Goal: Transaction & Acquisition: Obtain resource

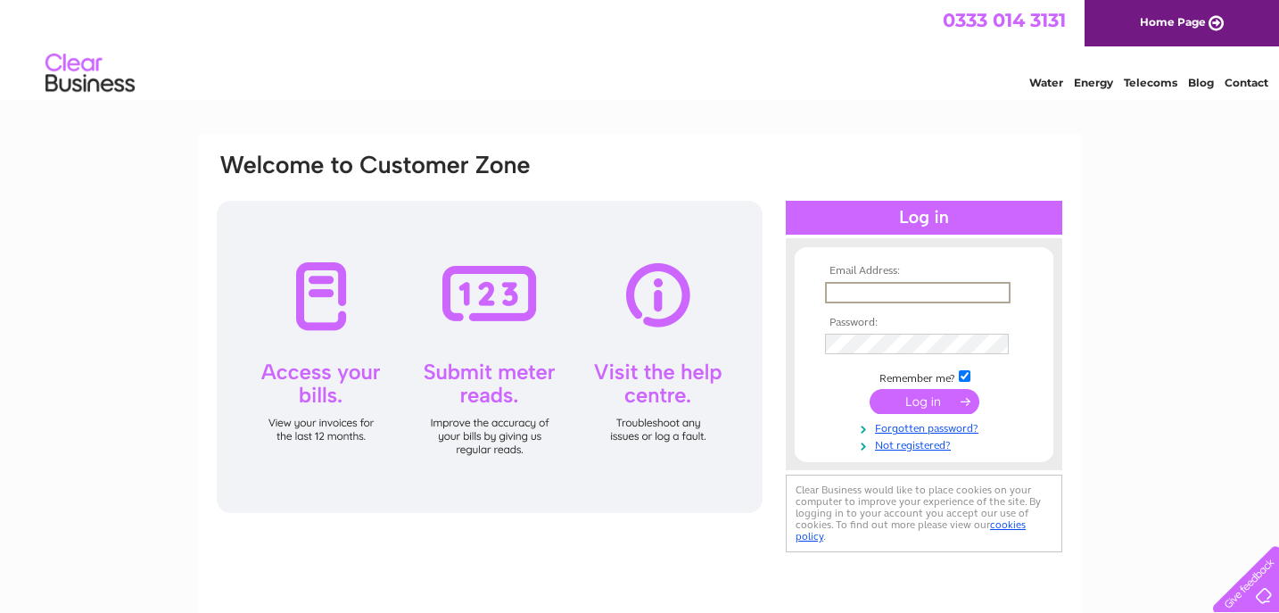
paste input "[EMAIL_ADDRESS][DOMAIN_NAME]"
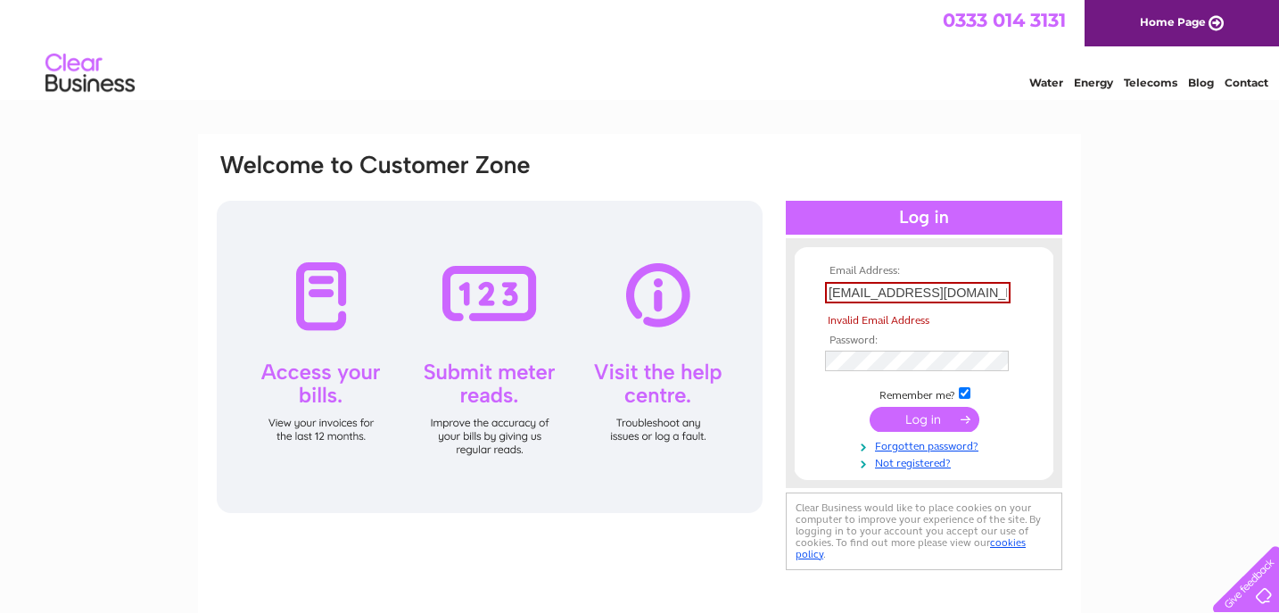
click at [899, 427] on input "submit" at bounding box center [924, 419] width 110 height 25
click at [878, 279] on td "devi@thompsonsgallery.co.uk" at bounding box center [923, 292] width 207 height 30
click at [928, 420] on input "submit" at bounding box center [924, 419] width 110 height 25
click at [842, 294] on input "devi@thompsonsgallery.co.uk" at bounding box center [917, 292] width 185 height 21
drag, startPoint x: 831, startPoint y: 298, endPoint x: 745, endPoint y: 283, distance: 86.9
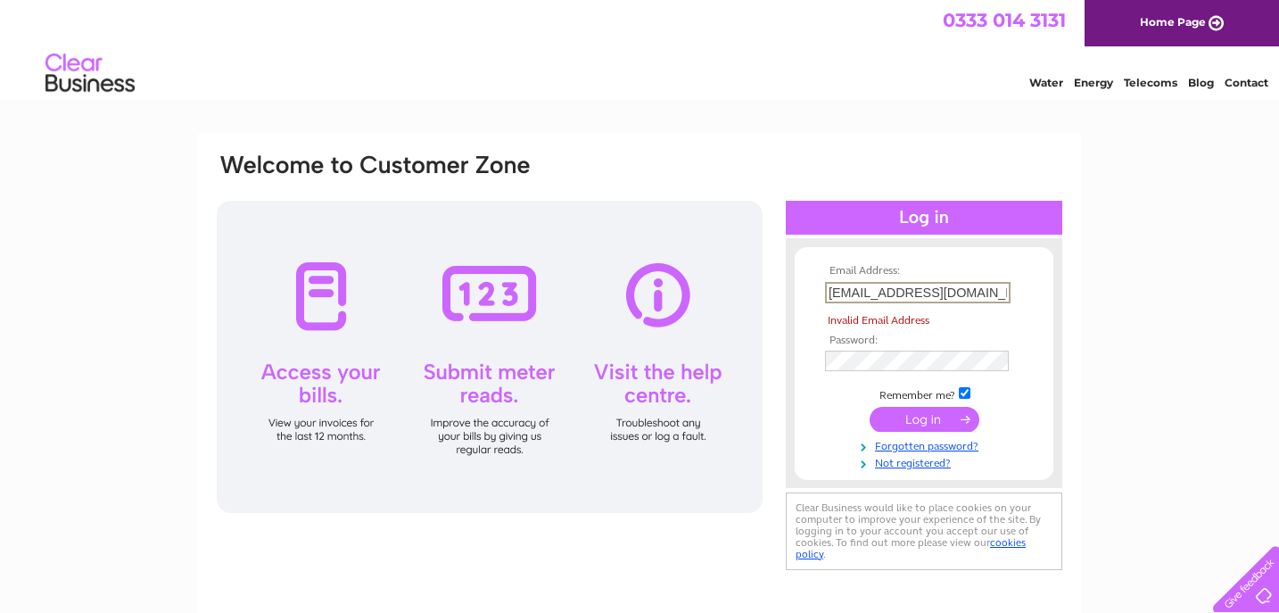
click at [1188, 89] on div "Email Address: devi@thompsonsgallery.co.uk Invalid Email Address Password:" at bounding box center [1201, 80] width 26 height 18
click at [940, 423] on input "submit" at bounding box center [924, 419] width 110 height 25
click at [926, 295] on input "megan@thompsonsgallery.co.uk" at bounding box center [917, 292] width 185 height 21
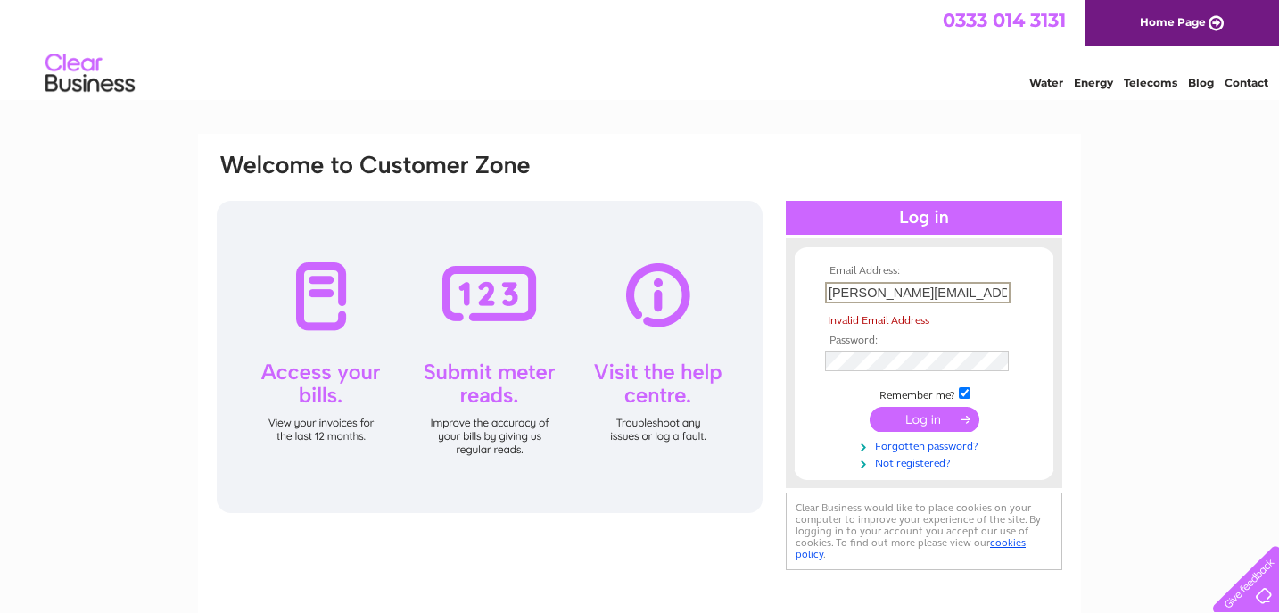
click at [926, 295] on input "megan@thompsonsgallery.co.uk" at bounding box center [917, 292] width 185 height 21
paste input "devi"
click at [814, 366] on form "Email Address: devi@thompsonsgallery.co.uk Invalid Email Address Password:" at bounding box center [923, 368] width 259 height 207
click at [920, 429] on input "submit" at bounding box center [924, 420] width 110 height 25
click at [788, 359] on div "Email Address: devi@thompsonsgallery.co.uk Invalid Email Address Password:" at bounding box center [924, 364] width 276 height 216
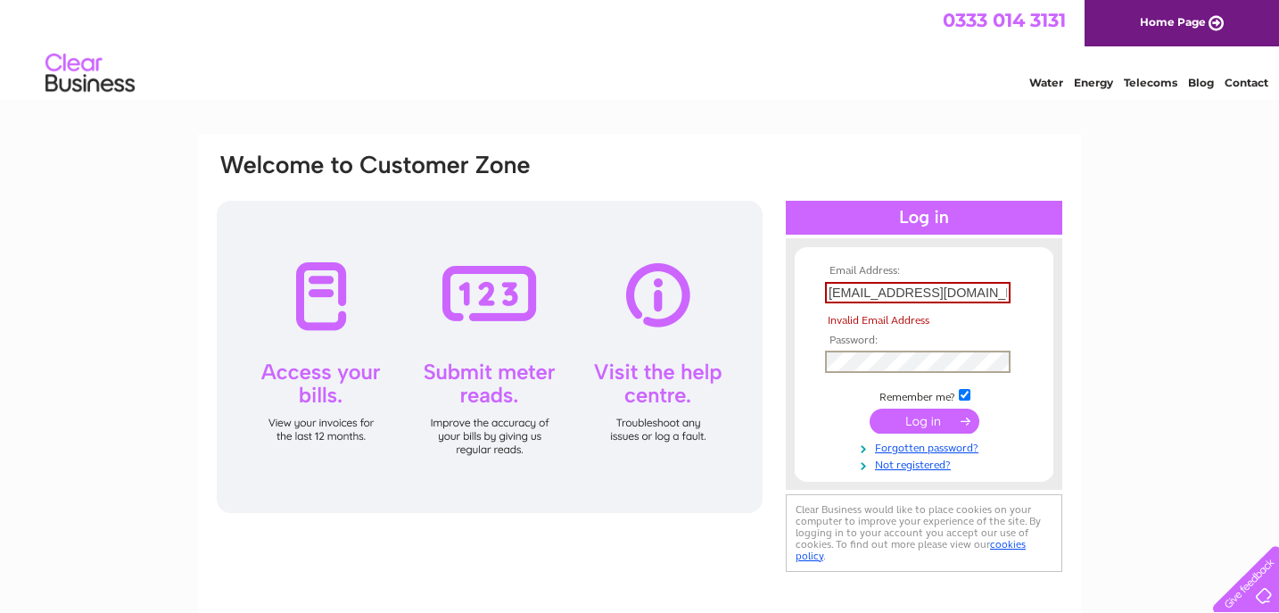
click at [1188, 89] on div "Email Address: devi@thompsonsgallery.co.uk Invalid Email Address Password:" at bounding box center [1201, 80] width 26 height 18
click at [870, 296] on input "devi@thompsonsgallery.co.uk" at bounding box center [917, 292] width 185 height 21
click at [860, 295] on input "devi@thompsonsgallery.co.uk" at bounding box center [917, 292] width 185 height 21
drag, startPoint x: 852, startPoint y: 292, endPoint x: 804, endPoint y: 291, distance: 47.3
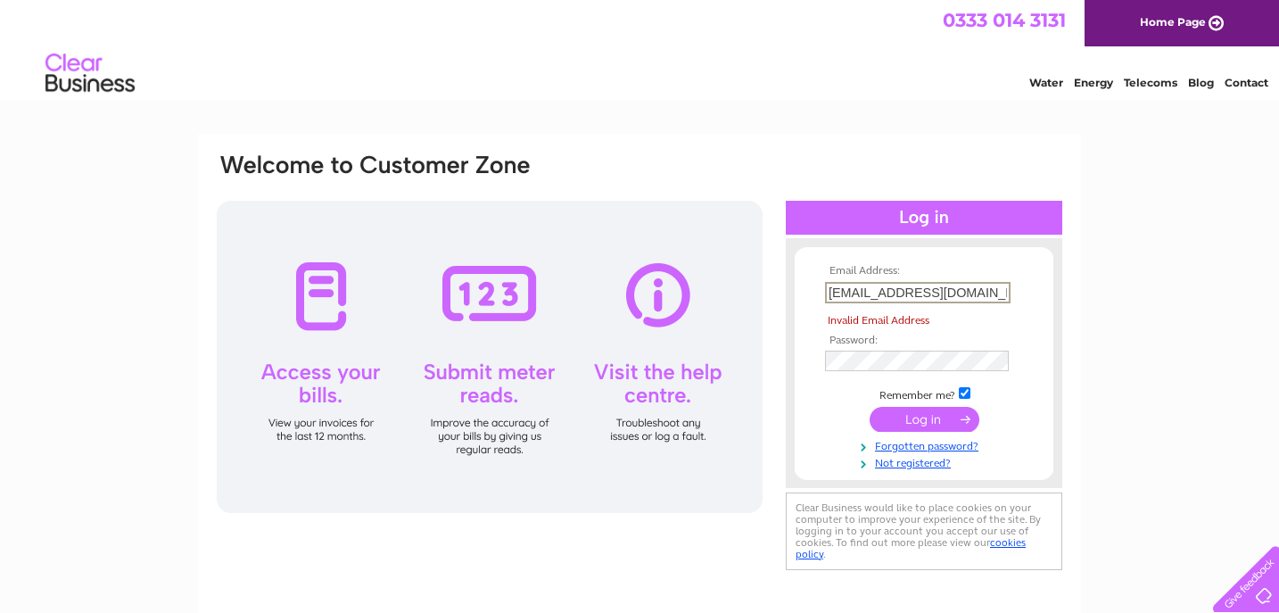
click at [804, 292] on form "Email Address: devi@thompsonsgallery.co.uk Invalid Email Address Password:" at bounding box center [923, 367] width 259 height 205
click at [863, 292] on input "megan@thompsonsgallery.co.uk" at bounding box center [917, 292] width 185 height 21
paste input "devi"
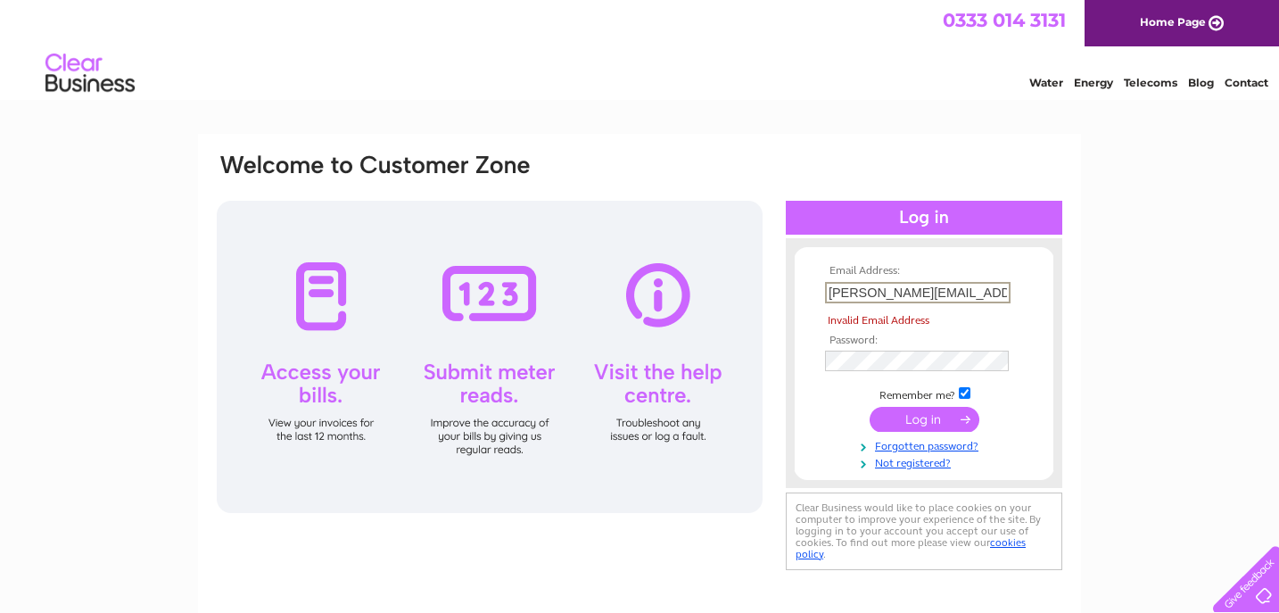
type input "devi@thompsonsgallery.co.uk"
click at [906, 452] on link "Forgotten password?" at bounding box center [926, 444] width 202 height 17
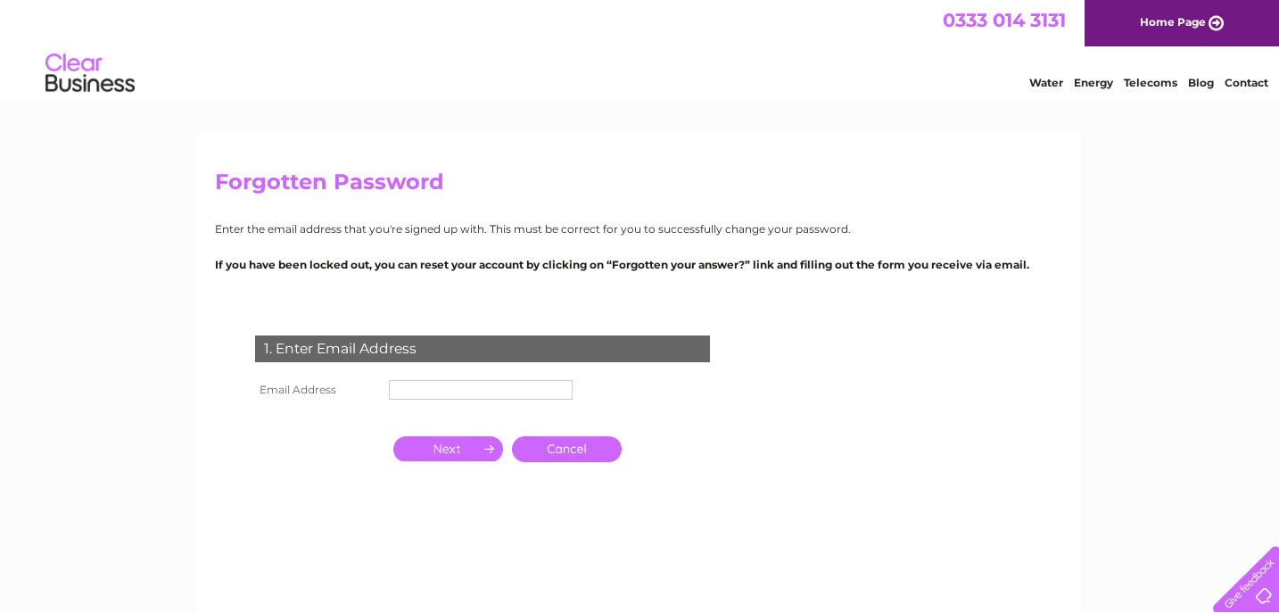
click at [482, 372] on td "1. Enter Email Address" at bounding box center [483, 346] width 464 height 58
click at [482, 383] on input "text" at bounding box center [481, 390] width 185 height 21
click at [458, 452] on input "button" at bounding box center [448, 448] width 110 height 25
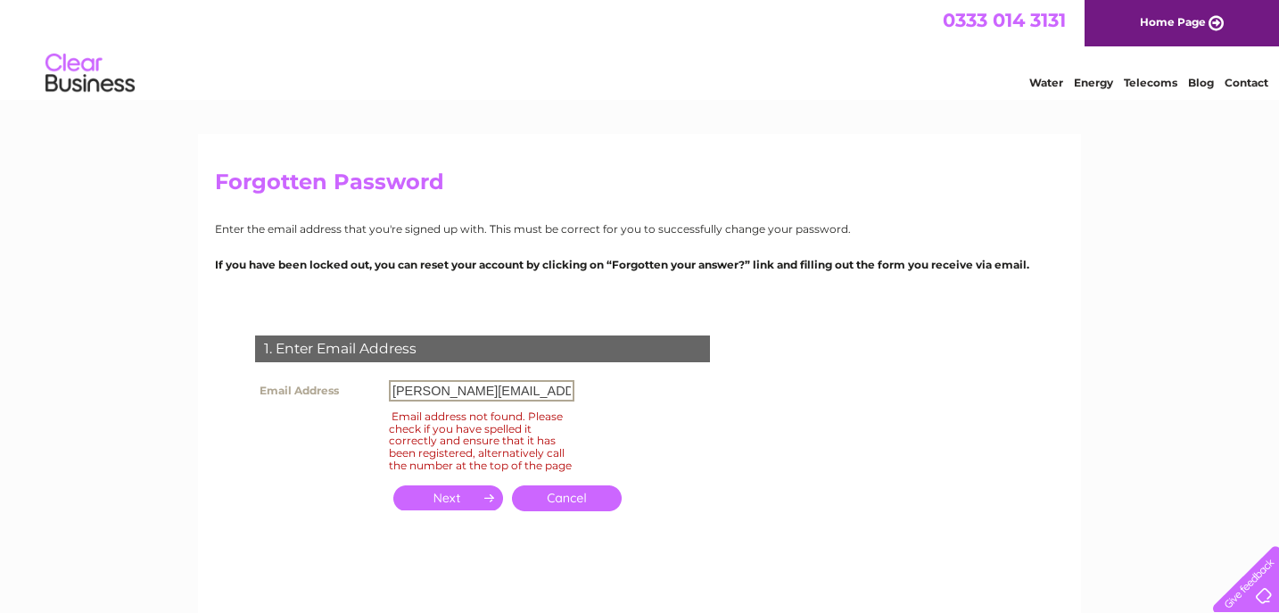
drag, startPoint x: 439, startPoint y: 391, endPoint x: 389, endPoint y: 391, distance: 49.9
click at [389, 391] on input "megan@thompsonsgallery.co.uk" at bounding box center [481, 390] width 185 height 21
type input "devi@thompsonsgallery.co.uk"
click at [418, 499] on input "button" at bounding box center [448, 497] width 110 height 25
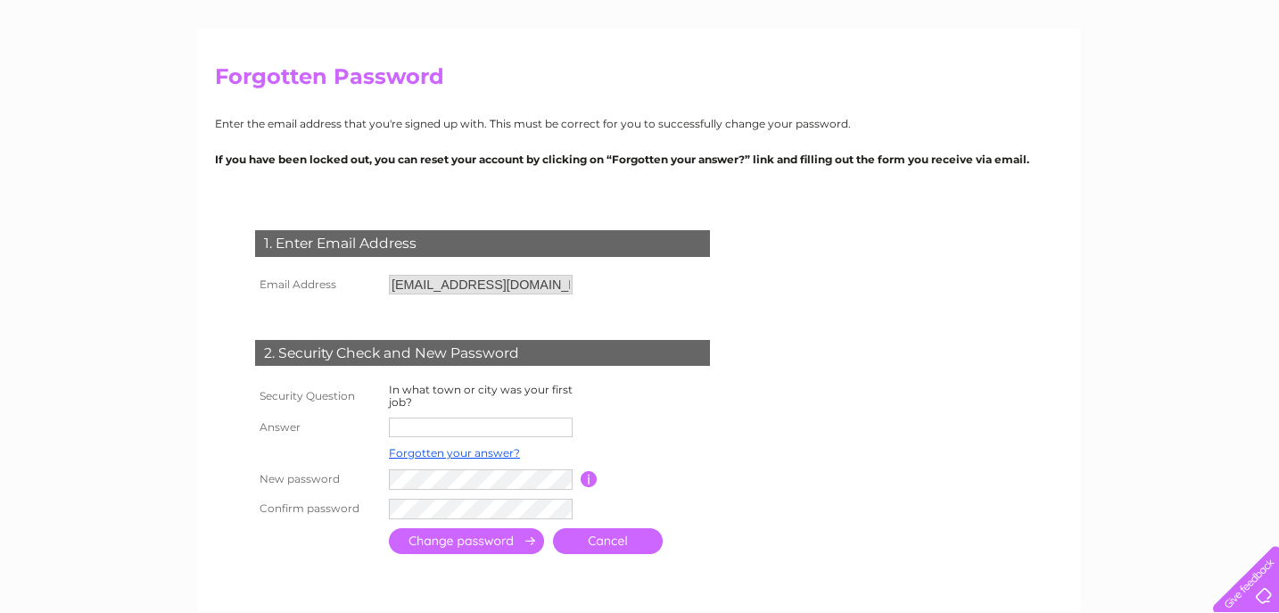
scroll to position [132, 0]
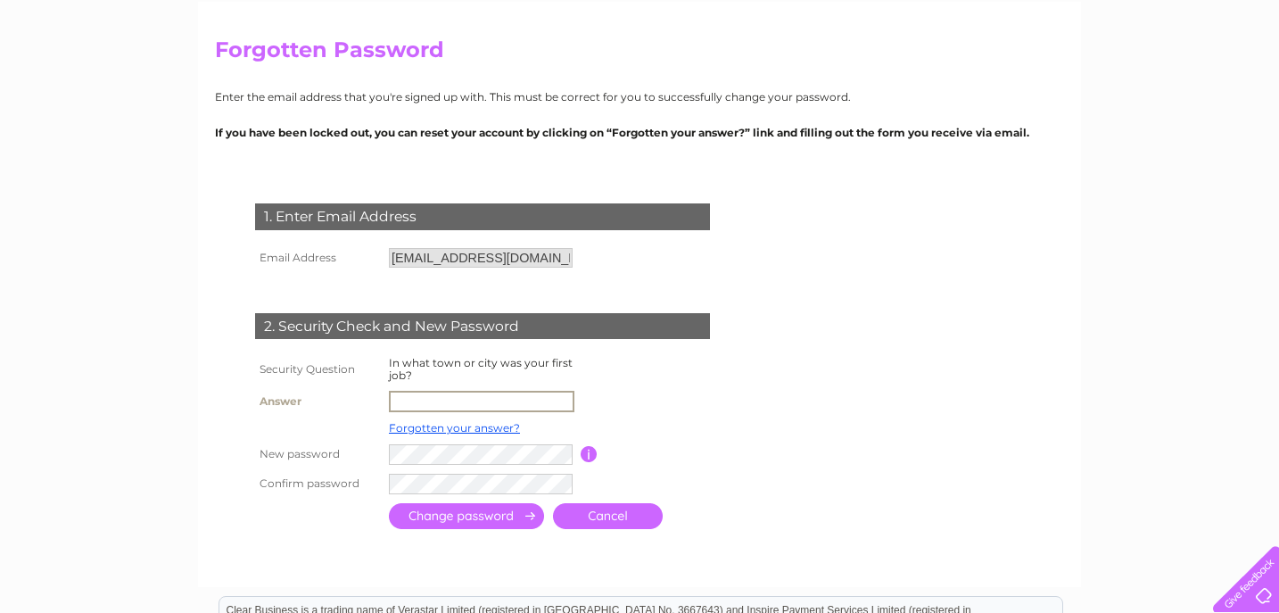
click at [429, 410] on input "text" at bounding box center [481, 401] width 185 height 21
type input "London"
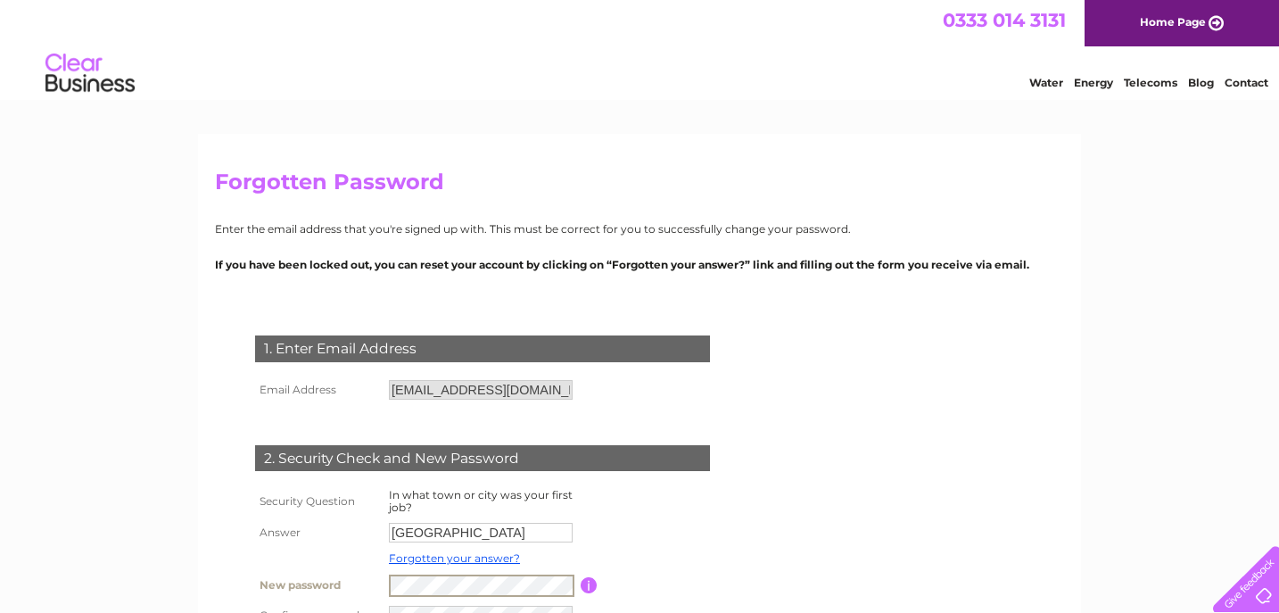
click at [433, 500] on tbody "Security Question In what town or city was your first job? Answer London Forgot…" at bounding box center [504, 556] width 506 height 145
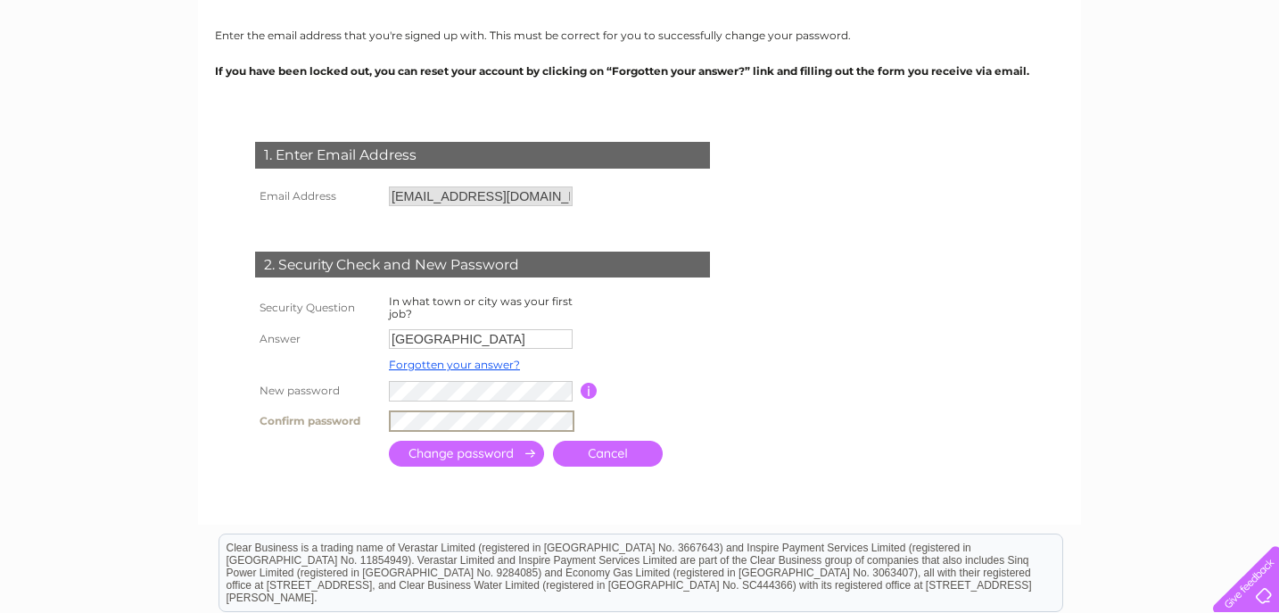
scroll to position [195, 0]
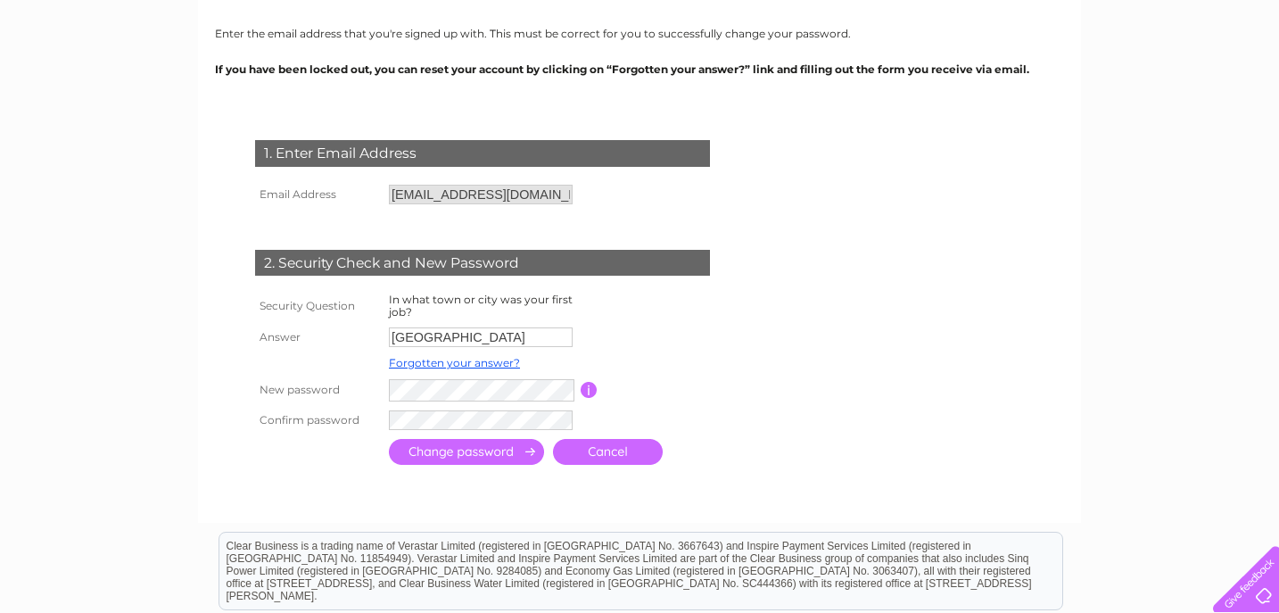
click at [492, 465] on input "submit" at bounding box center [466, 452] width 155 height 26
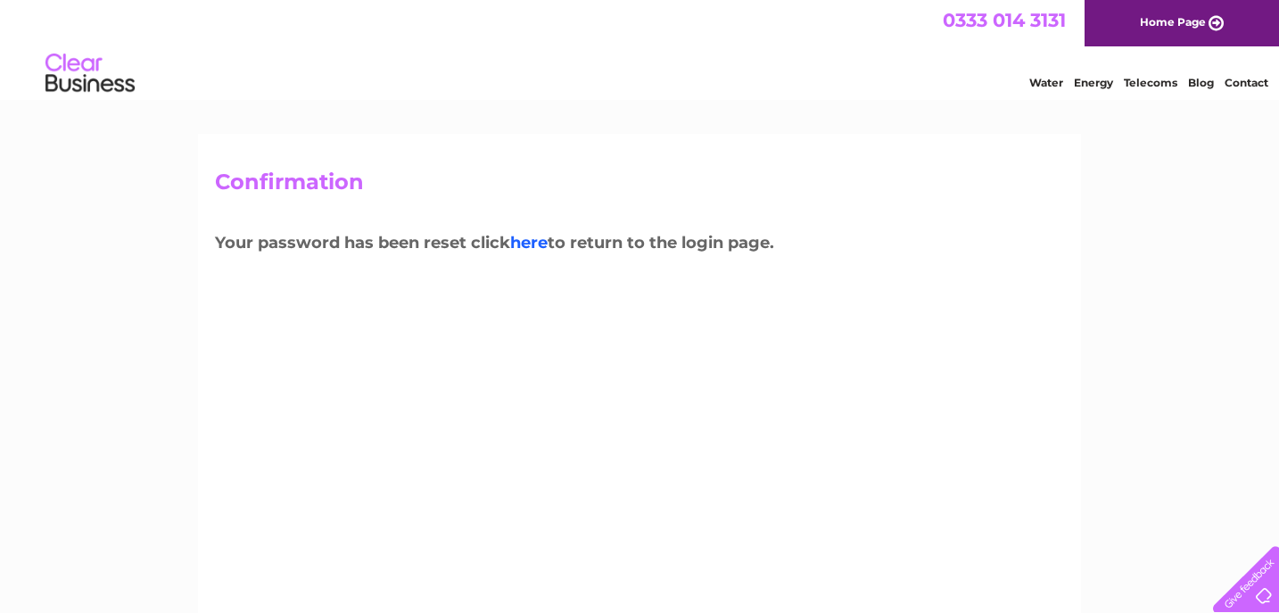
click at [1124, 89] on link "here" at bounding box center [1151, 80] width 54 height 18
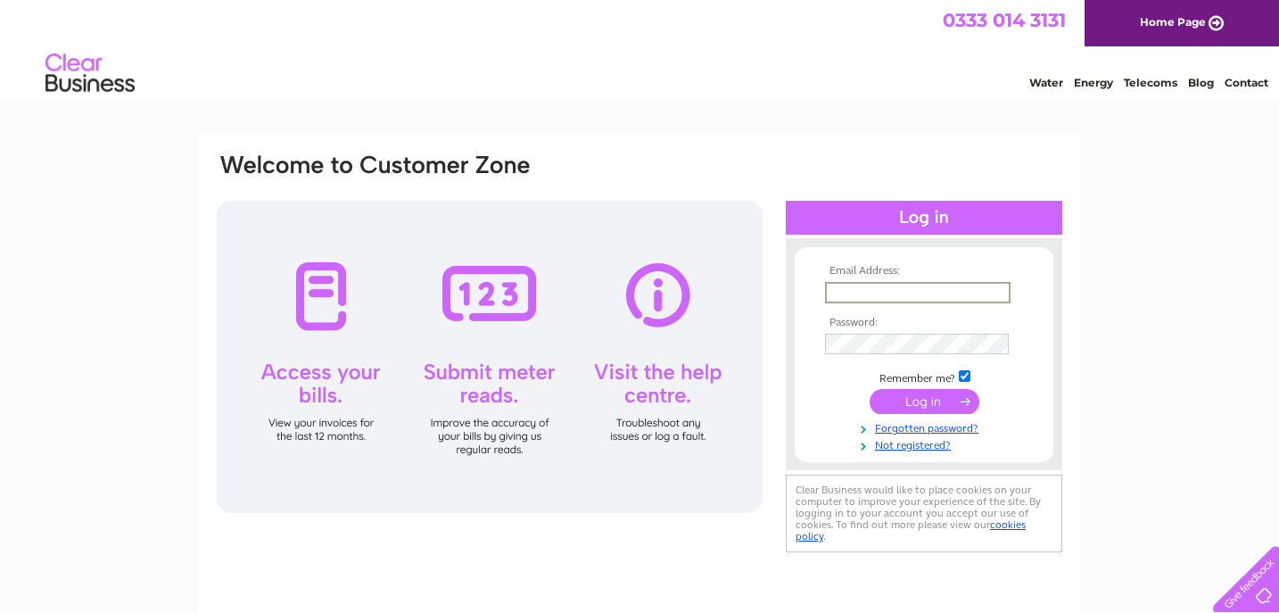
type input "[EMAIL_ADDRESS][DOMAIN_NAME]"
click at [920, 414] on input "submit" at bounding box center [924, 401] width 110 height 25
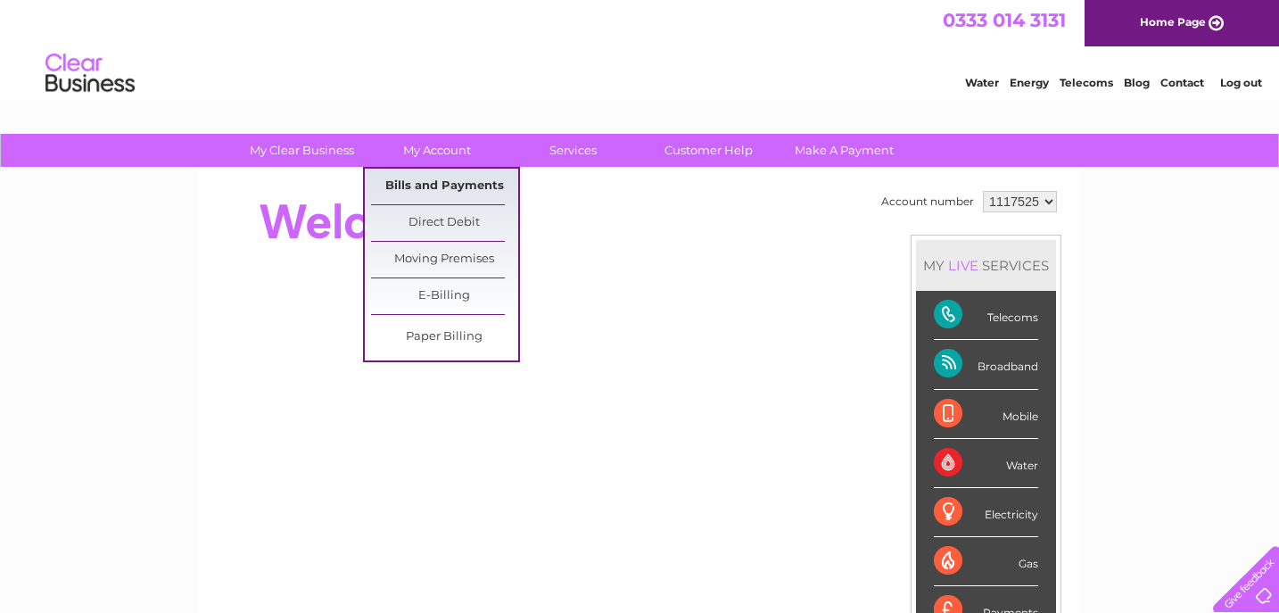
click at [449, 186] on link "Bills and Payments" at bounding box center [444, 187] width 147 height 36
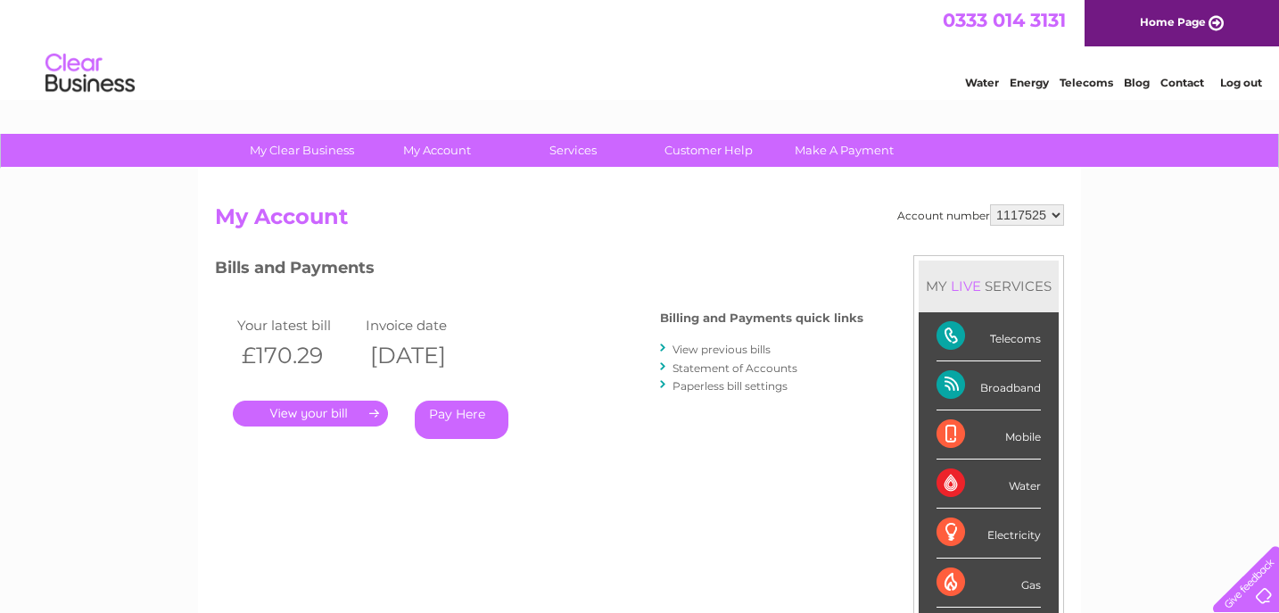
click at [328, 416] on link "." at bounding box center [310, 413] width 155 height 26
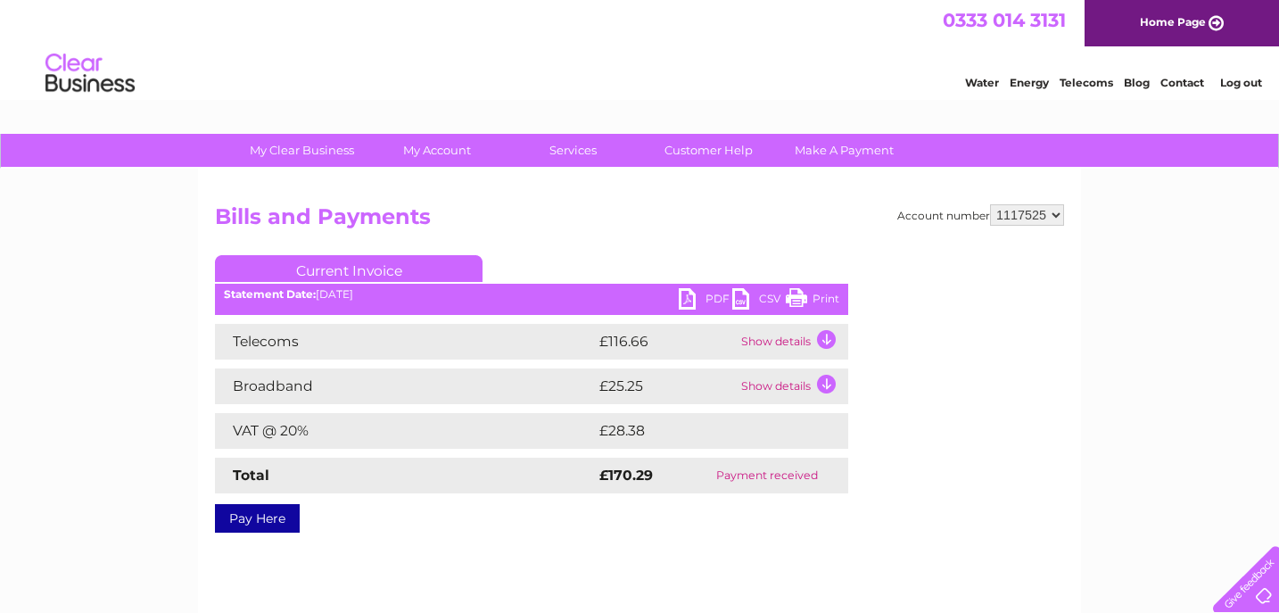
click at [693, 292] on link "PDF" at bounding box center [706, 301] width 54 height 26
click at [717, 56] on div "Water Energy Telecoms Blog Contact Log out" at bounding box center [639, 75] width 1279 height 58
click at [1186, 86] on link "Contact" at bounding box center [1182, 82] width 44 height 13
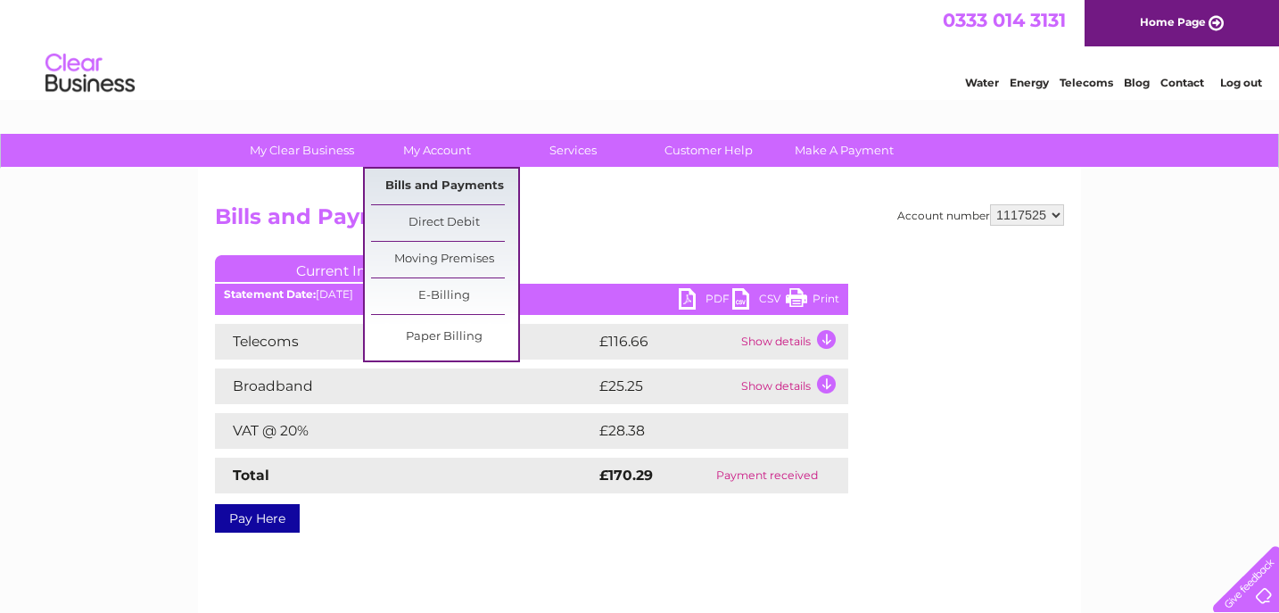
click at [443, 179] on link "Bills and Payments" at bounding box center [444, 187] width 147 height 36
click at [429, 184] on link "Bills and Payments" at bounding box center [444, 187] width 147 height 36
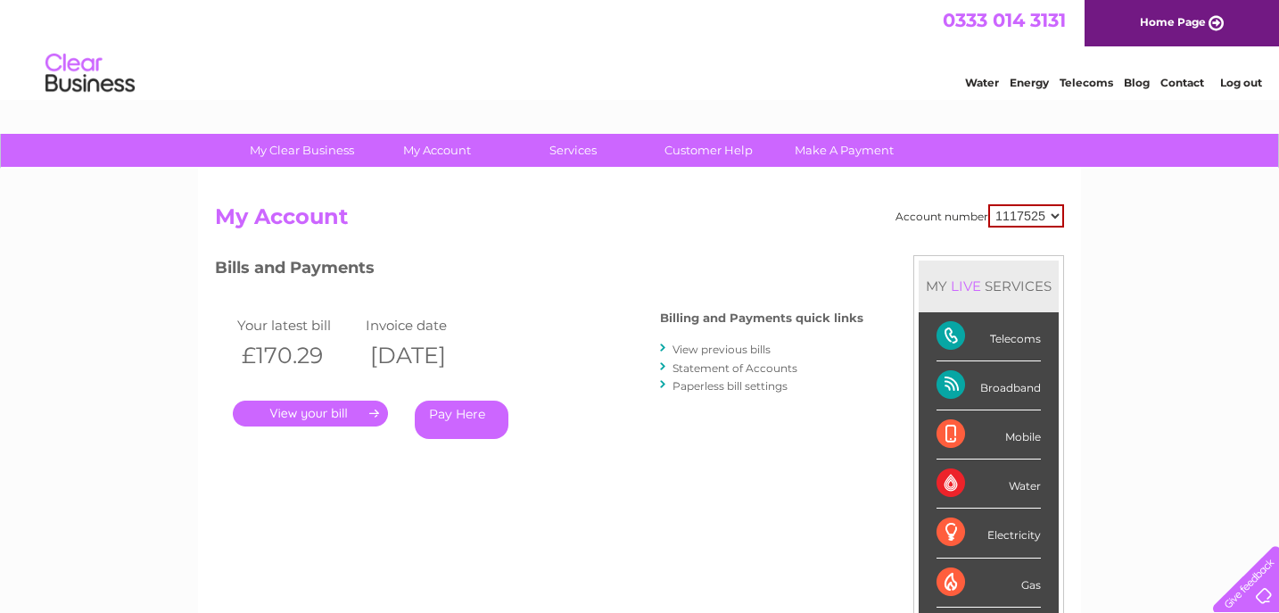
click at [968, 289] on div "LIVE" at bounding box center [965, 285] width 37 height 17
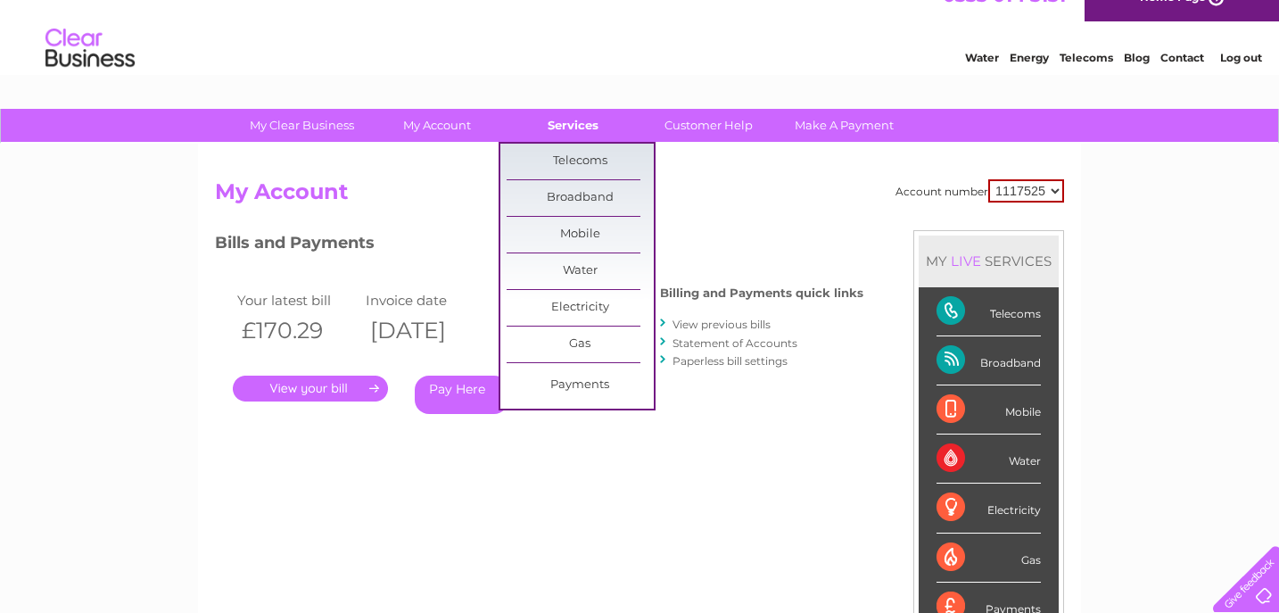
scroll to position [27, 0]
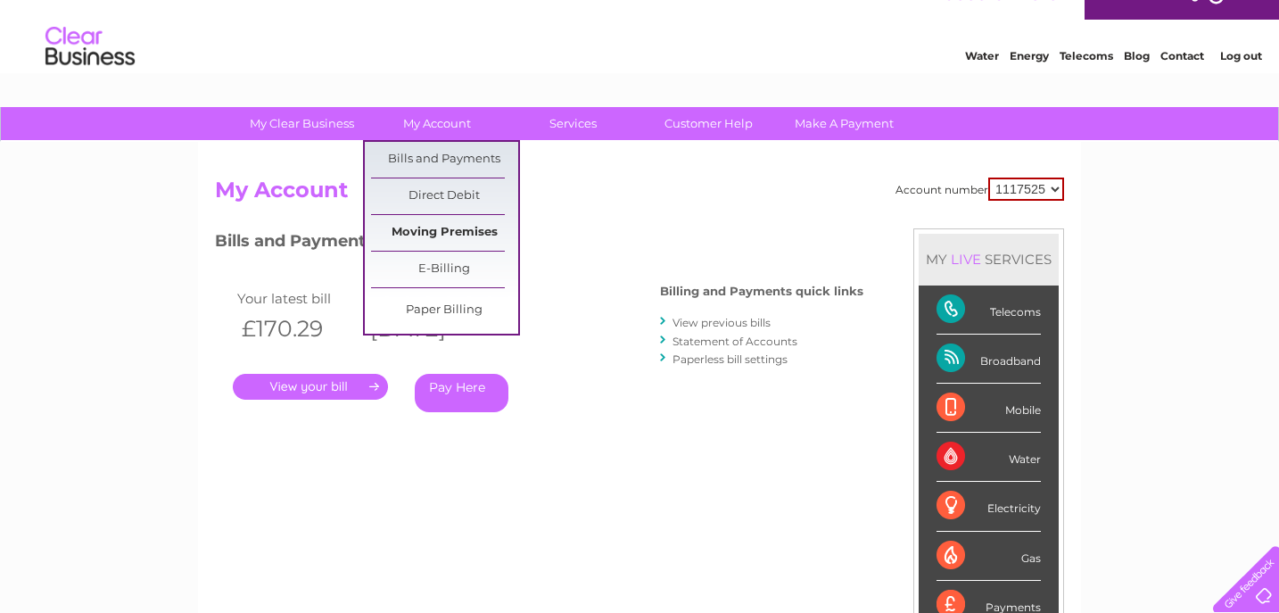
click at [428, 230] on link "Moving Premises" at bounding box center [444, 233] width 147 height 36
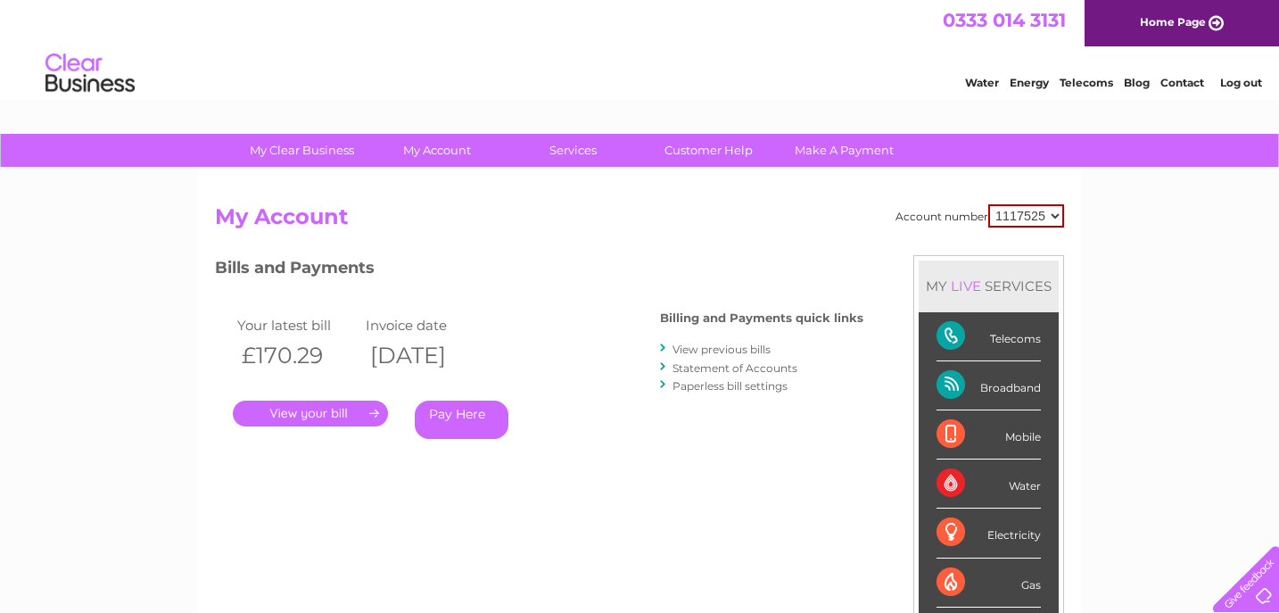
scroll to position [0, 0]
click at [336, 51] on div "Water Energy Telecoms Blog Contact Log out" at bounding box center [639, 75] width 1279 height 58
